Goal: Information Seeking & Learning: Learn about a topic

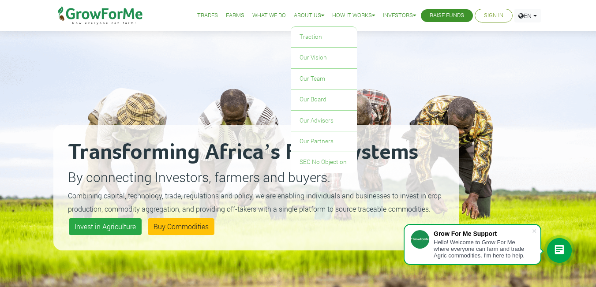
click at [315, 131] on li "Our Partners" at bounding box center [324, 141] width 66 height 21
click at [312, 98] on link "Our Board" at bounding box center [324, 100] width 66 height 20
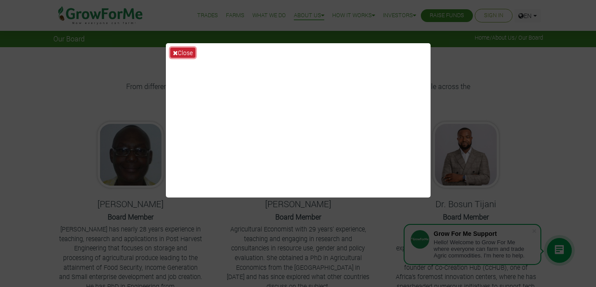
click at [188, 50] on button "Close" at bounding box center [182, 53] width 25 height 10
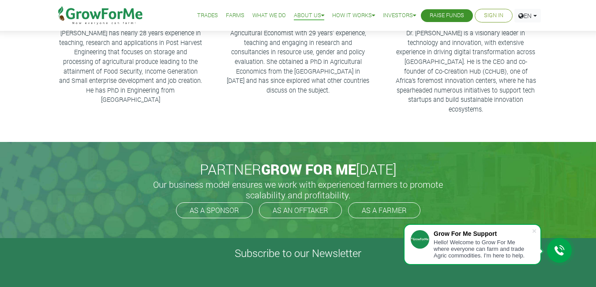
scroll to position [229, 0]
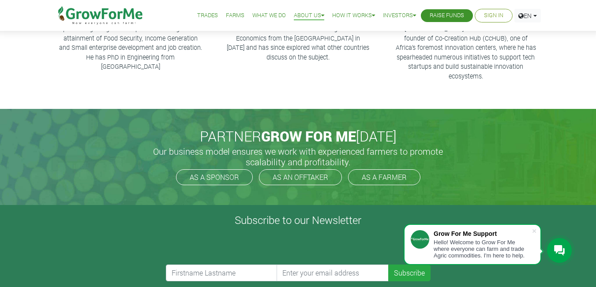
click at [188, 51] on p "Prof. Richard Jinks Bani has nearly 28 years experience in teaching, research a…" at bounding box center [130, 33] width 143 height 76
click at [270, 19] on link "What We Do" at bounding box center [269, 15] width 34 height 9
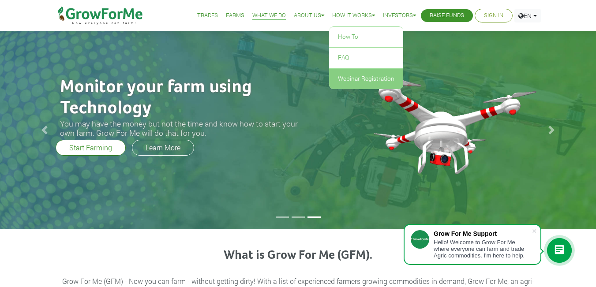
click at [346, 83] on link "Webinar Registration" at bounding box center [366, 79] width 74 height 20
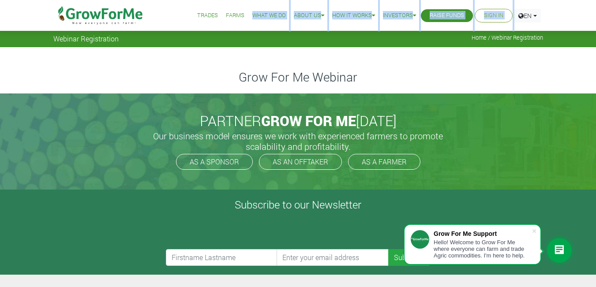
drag, startPoint x: 278, startPoint y: 41, endPoint x: 260, endPoint y: 118, distance: 78.5
click at [261, 18] on link "What We Do" at bounding box center [269, 15] width 34 height 9
click at [261, 17] on link "What We Do" at bounding box center [269, 15] width 34 height 9
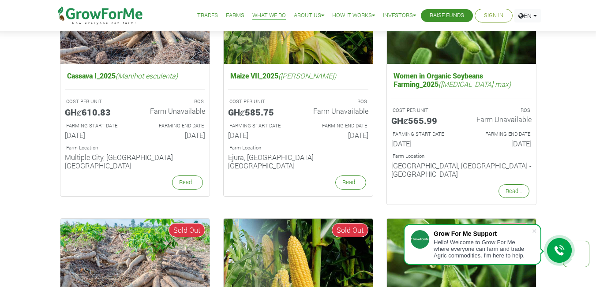
scroll to position [673, 0]
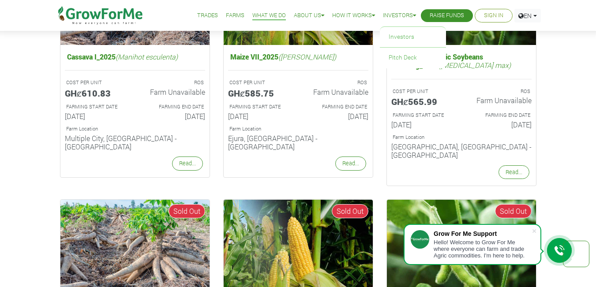
click at [389, 18] on link "Investors" at bounding box center [399, 15] width 33 height 9
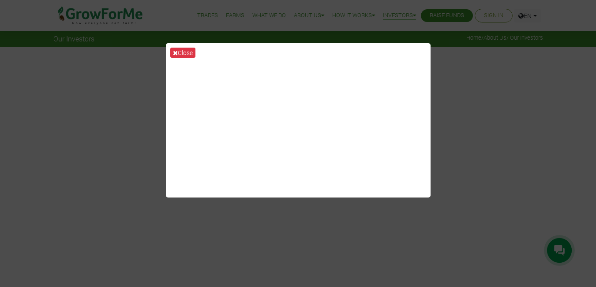
click at [352, 15] on div "Close" at bounding box center [298, 143] width 596 height 287
click at [188, 55] on button "Close" at bounding box center [182, 53] width 25 height 10
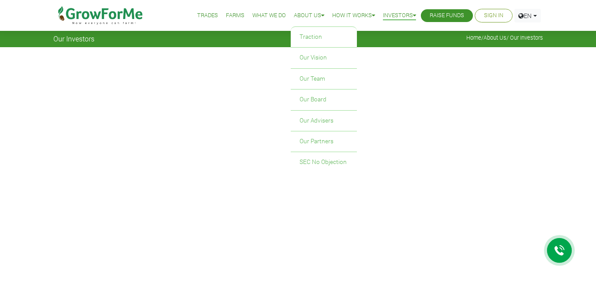
click at [312, 13] on link "About Us" at bounding box center [309, 15] width 30 height 9
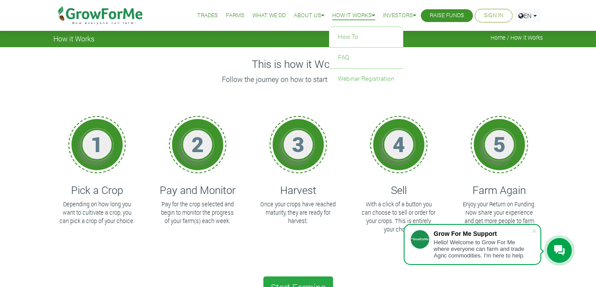
click at [372, 16] on icon at bounding box center [373, 16] width 3 height 6
